Goal: Go to known website: Access a specific website the user already knows

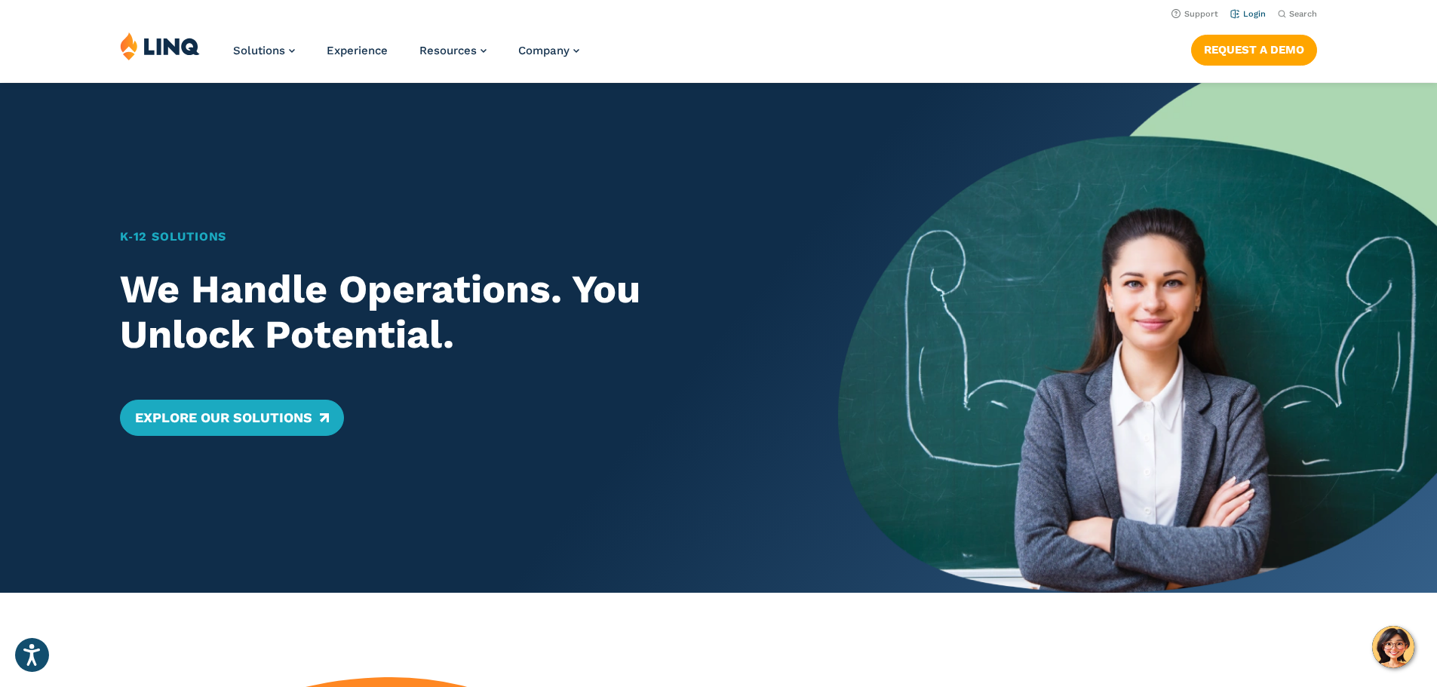
click at [1244, 11] on link "Login" at bounding box center [1247, 14] width 35 height 10
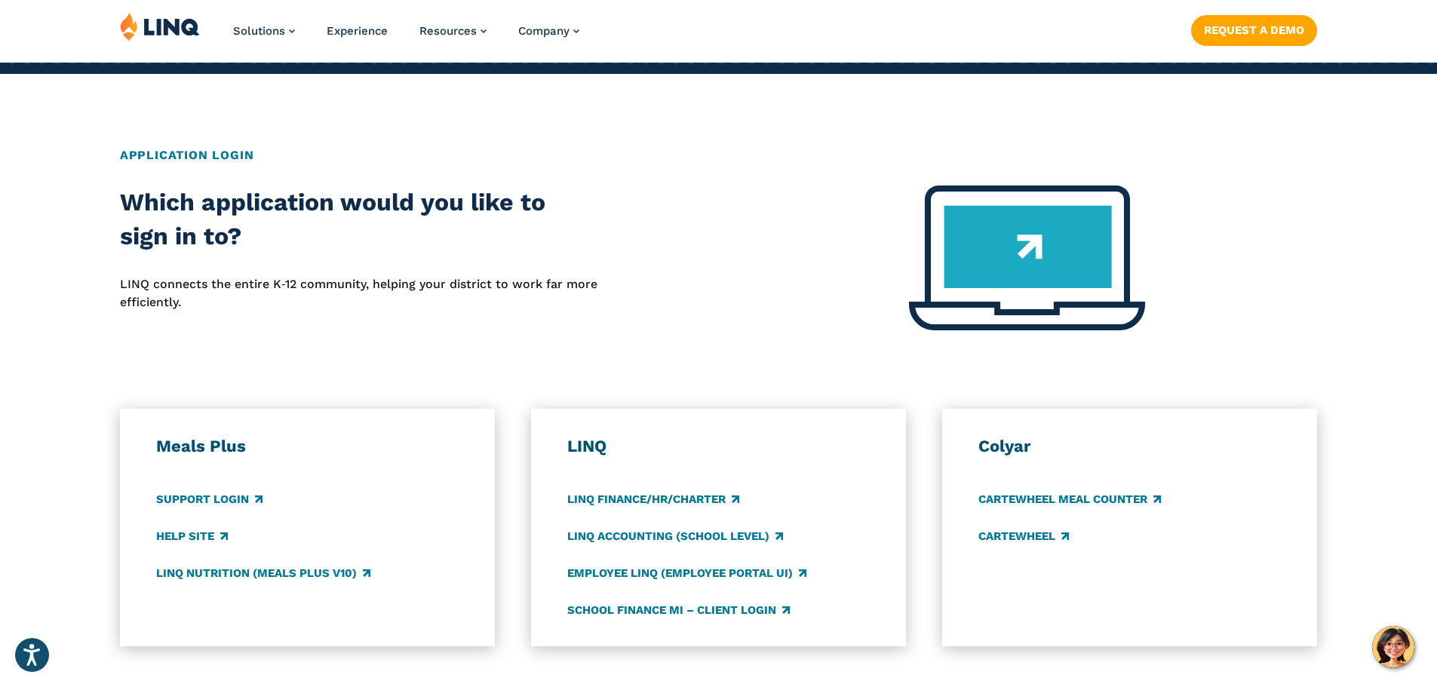
scroll to position [528, 0]
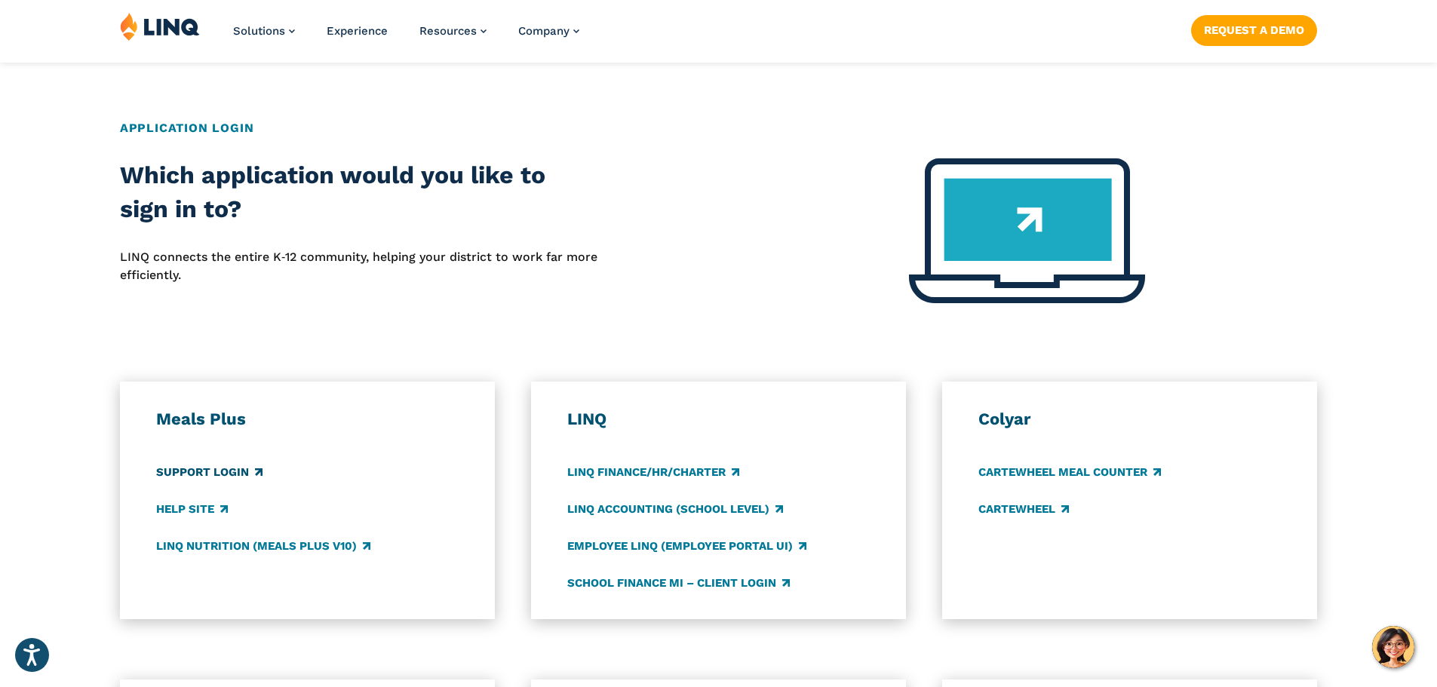
click at [192, 466] on link "Support Login" at bounding box center [209, 472] width 106 height 17
